Goal: Task Accomplishment & Management: Manage account settings

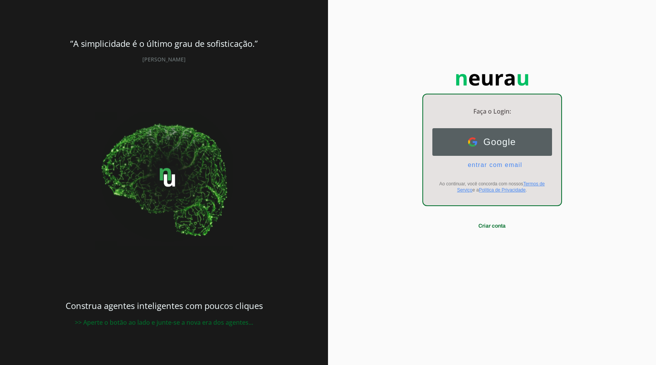
click at [476, 138] on img at bounding box center [472, 141] width 9 height 9
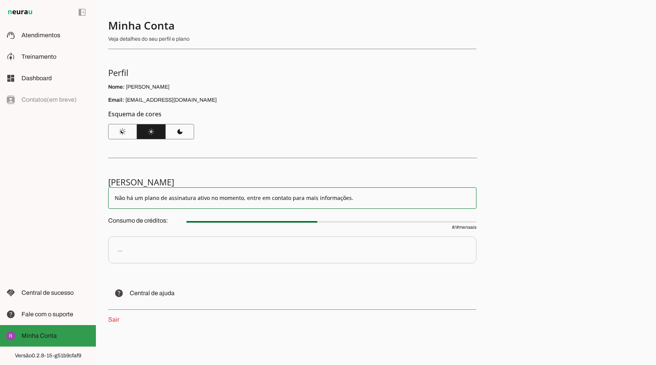
click at [49, 335] on span "Minha Conta" at bounding box center [38, 335] width 35 height 7
click at [275, 86] on p "Nome: [PERSON_NAME]" at bounding box center [292, 87] width 368 height 8
